Goal: Subscribe to service/newsletter

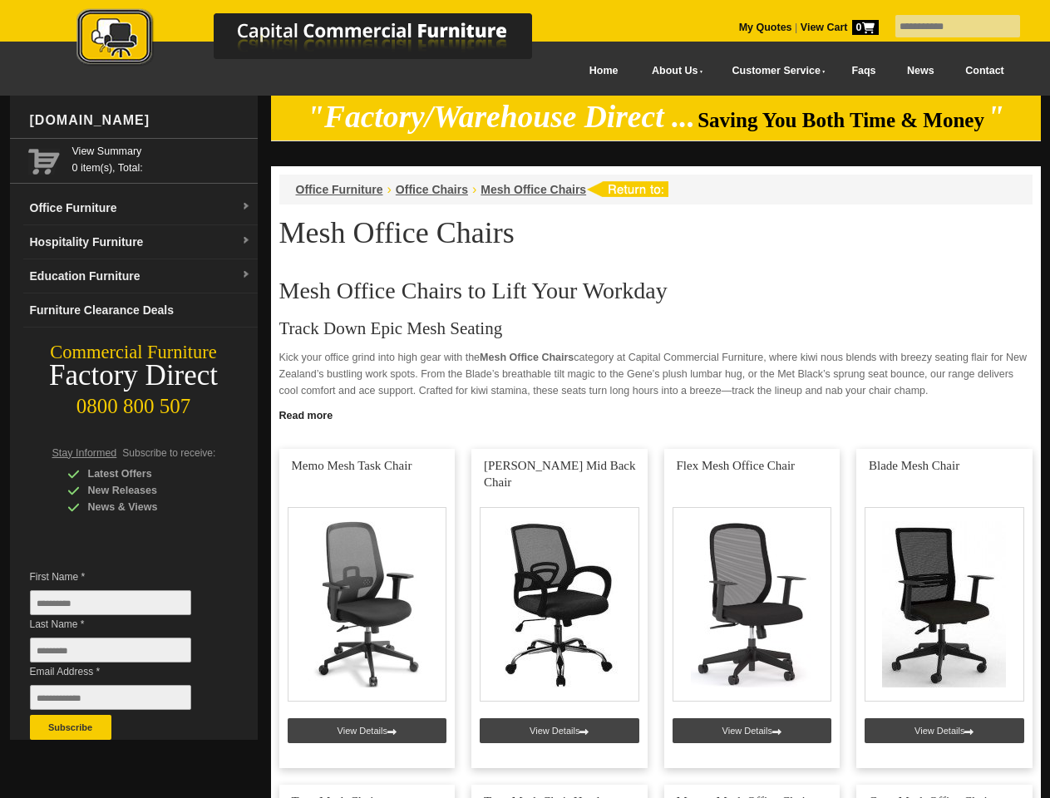
click at [947, 27] on input "text" at bounding box center [957, 26] width 125 height 22
click at [123, 654] on input "Last Name *" at bounding box center [110, 650] width 161 height 25
click at [71, 727] on button "Subscribe" at bounding box center [70, 727] width 81 height 25
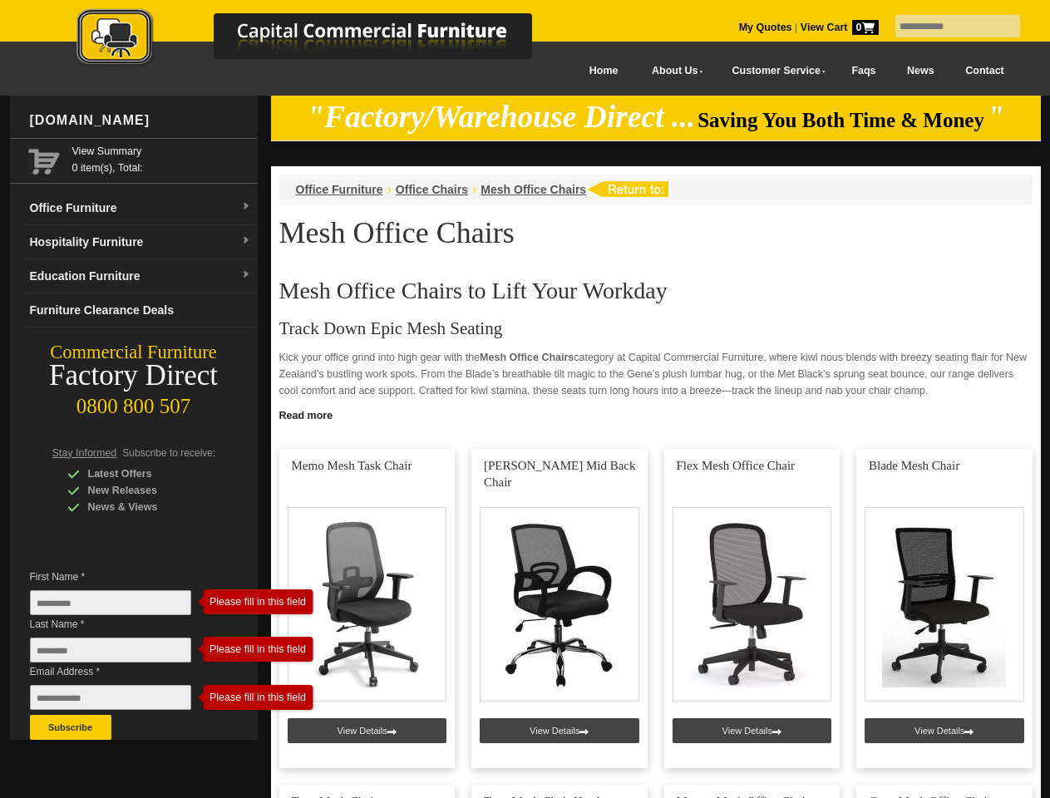
click at [656, 414] on link "Read more" at bounding box center [656, 413] width 770 height 21
